Goal: Task Accomplishment & Management: Complete application form

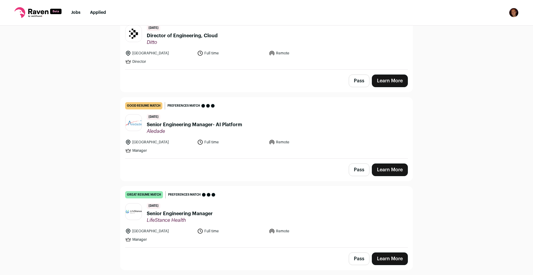
scroll to position [548, 0]
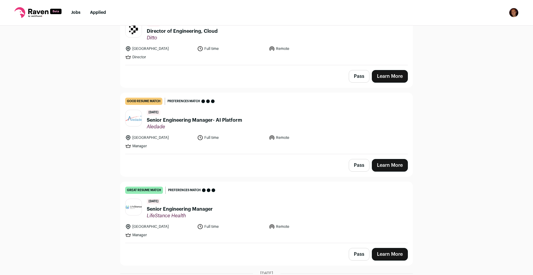
click at [176, 118] on span "Senior Engineering Manager- AI Platform" at bounding box center [194, 119] width 95 height 7
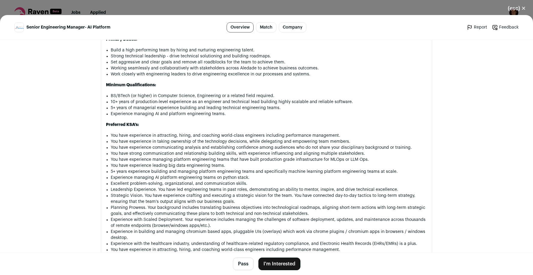
scroll to position [390, 0]
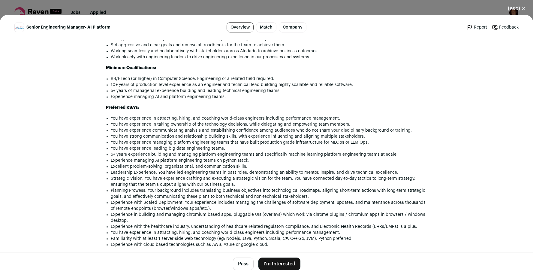
click at [523, 8] on button "(esc) ✕" at bounding box center [517, 8] width 32 height 13
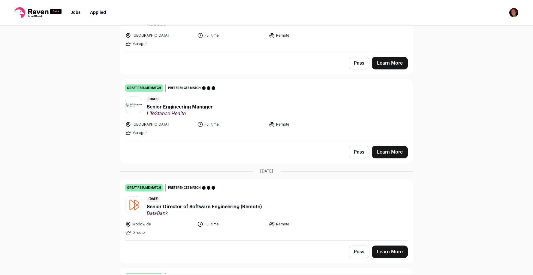
scroll to position [675, 0]
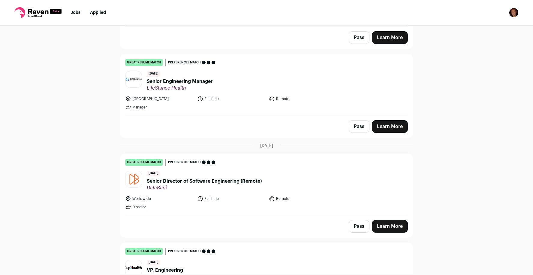
click at [192, 180] on span "Senior Director of Software Engineering (Remote)" at bounding box center [204, 180] width 115 height 7
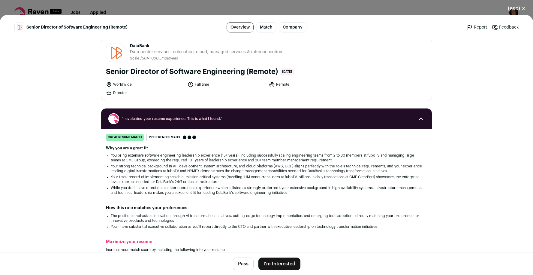
scroll to position [8, 0]
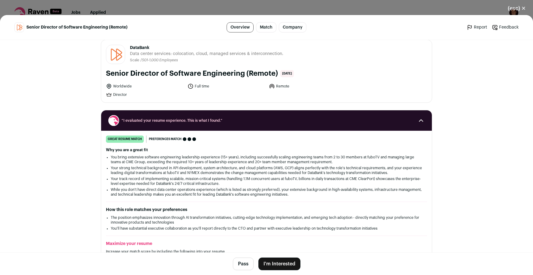
click at [283, 263] on button "I'm Interested" at bounding box center [279, 263] width 42 height 13
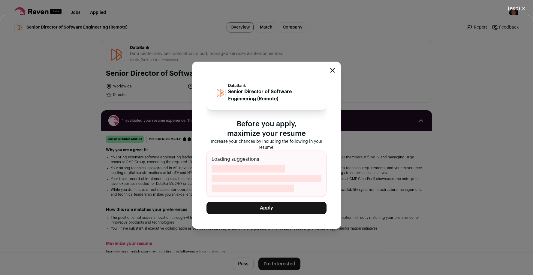
click at [278, 207] on div "DataBank Senior Director of Software Engineering (Remote) Before you apply, max…" at bounding box center [267, 145] width 120 height 138
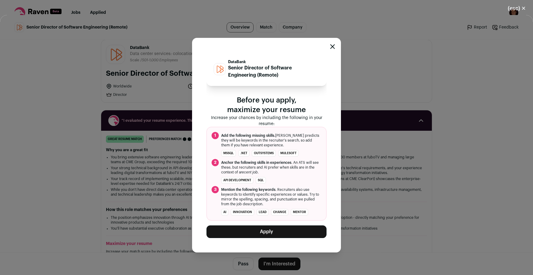
click at [276, 237] on button "Apply" at bounding box center [267, 231] width 120 height 13
